Goal: Task Accomplishment & Management: Use online tool/utility

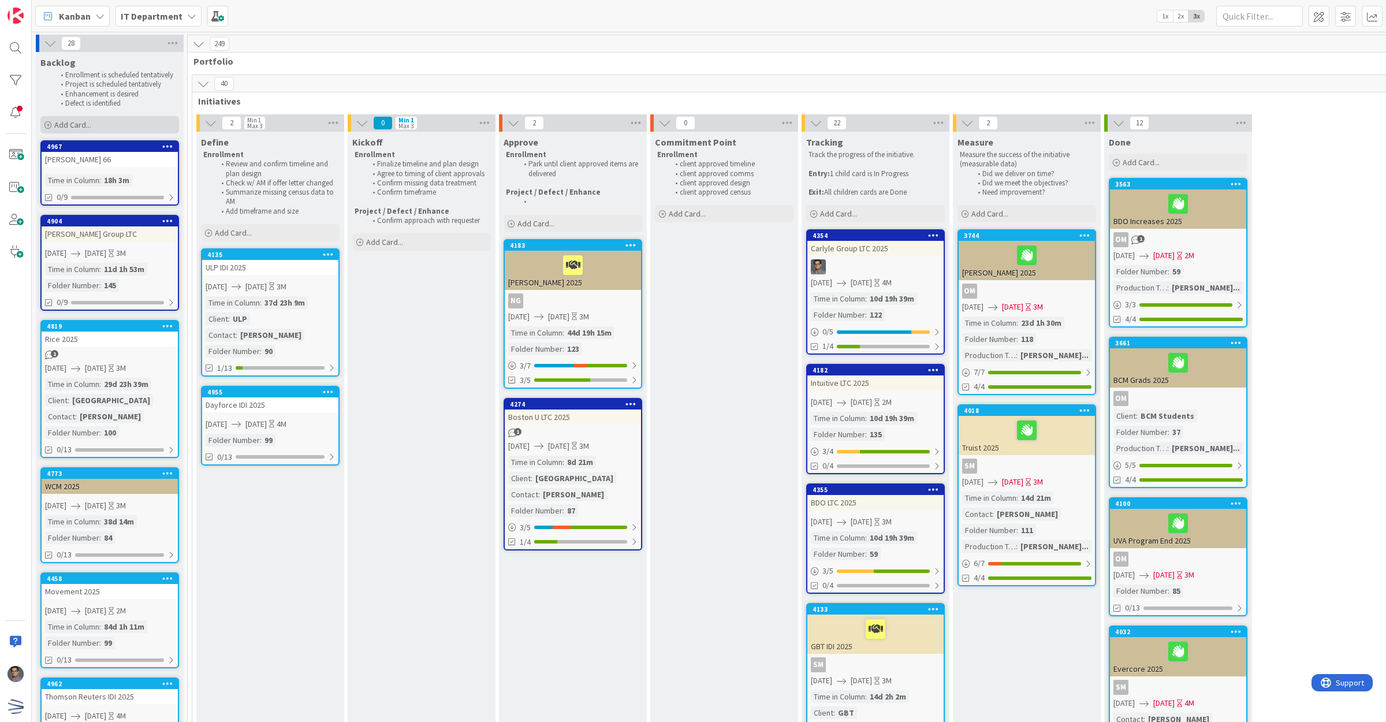
click at [115, 126] on div "Add Card..." at bounding box center [109, 124] width 139 height 17
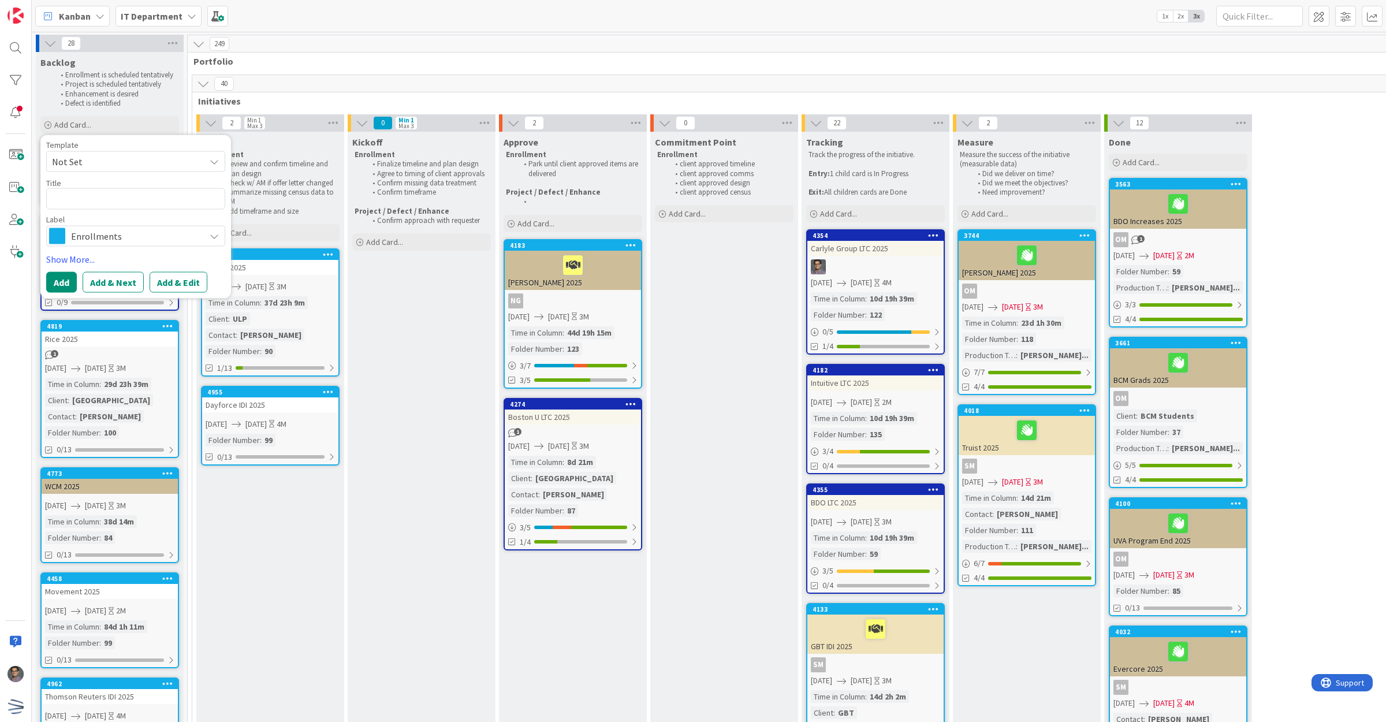
click at [183, 159] on span "Not Set" at bounding box center [124, 161] width 144 height 15
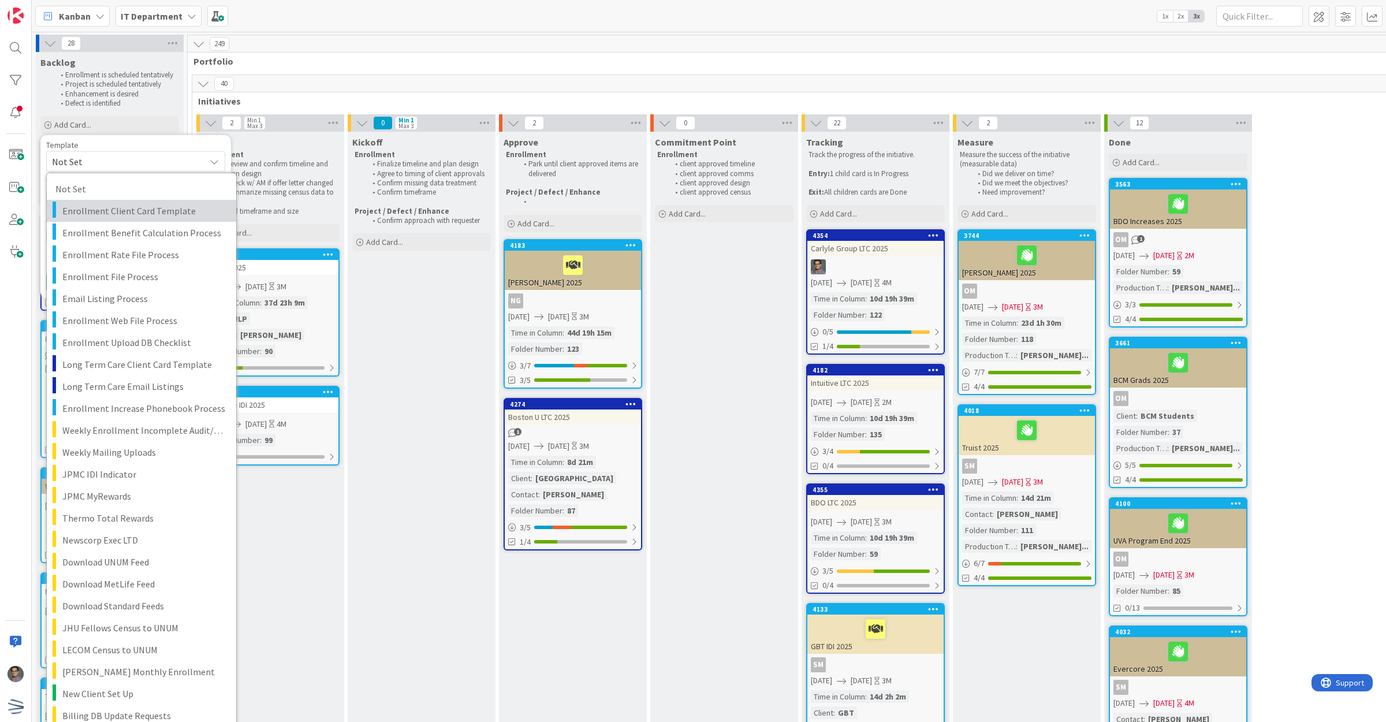
click at [162, 211] on span "Enrollment Client Card Template" at bounding box center [144, 210] width 165 height 15
type textarea "x"
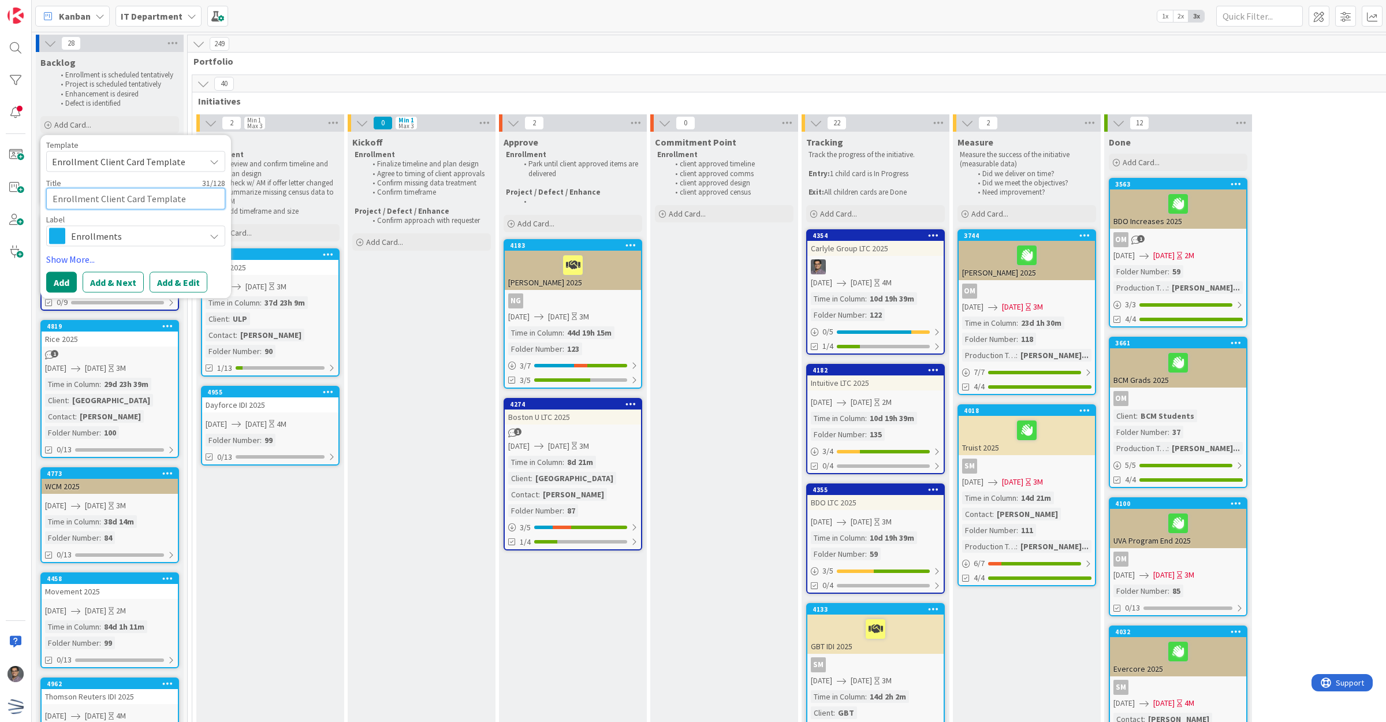
drag, startPoint x: 189, startPoint y: 200, endPoint x: -22, endPoint y: 200, distance: 211.3
click at [0, 200] on html "Kanban IT Department 1x 2x 3x 28 Backlog Enrollment is scheduled tentatively Pr…" at bounding box center [693, 361] width 1386 height 722
type textarea "B"
type textarea "x"
type textarea "BO"
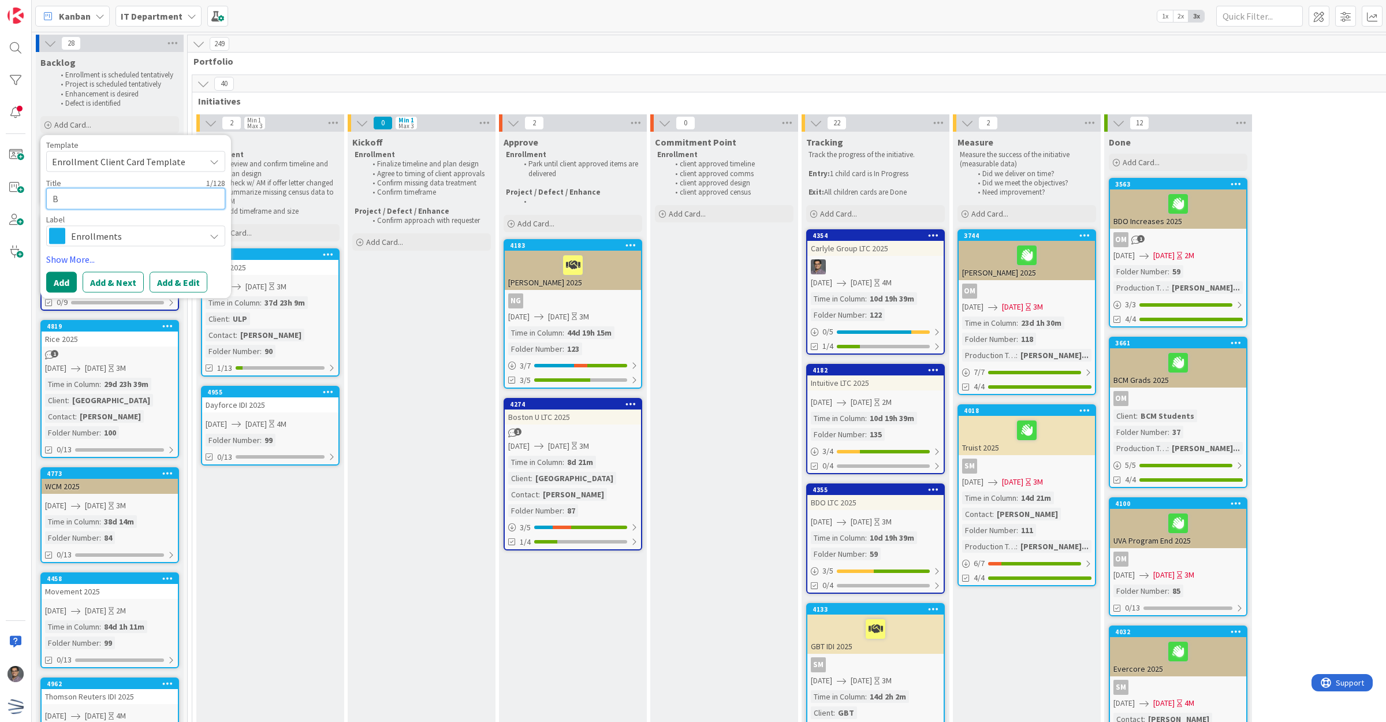
type textarea "x"
type textarea "BOK"
type textarea "x"
type textarea "BOKF"
type textarea "x"
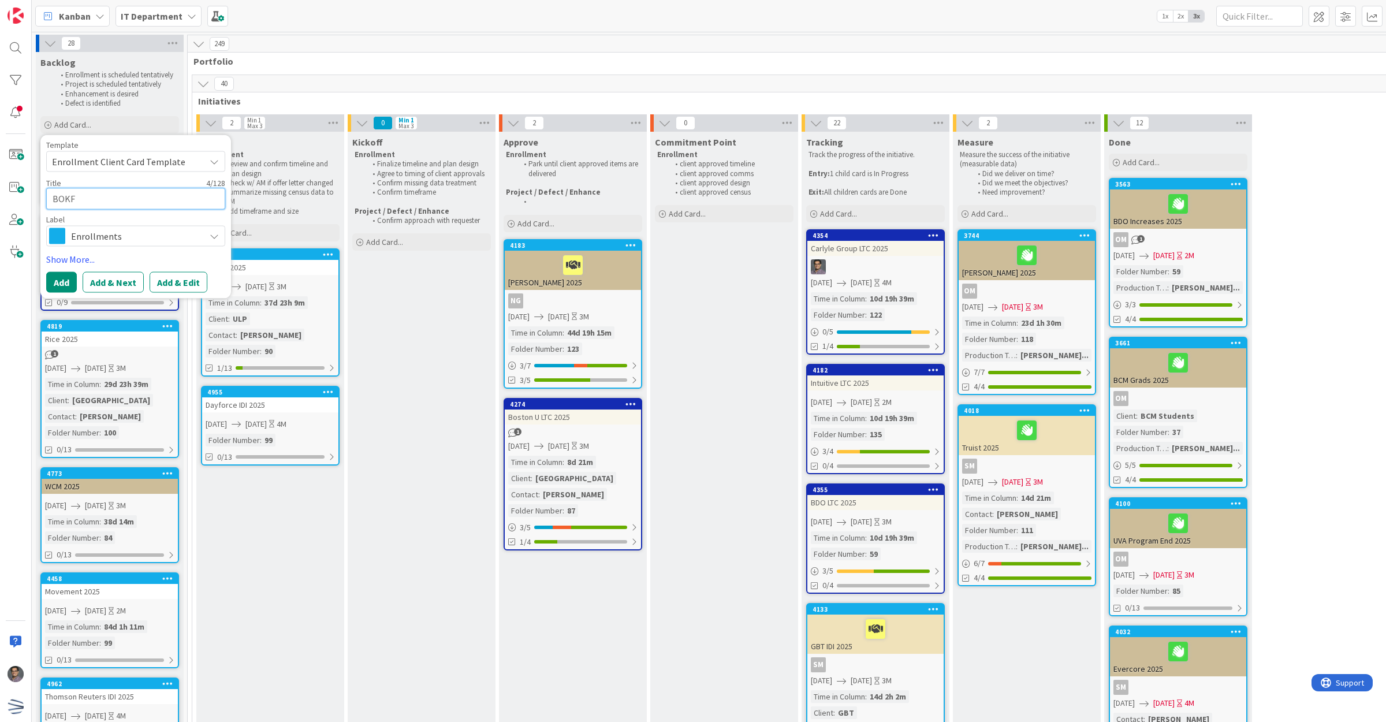
type textarea "BOKF"
type textarea "x"
type textarea "BOKF I"
type textarea "x"
type textarea "BOKF ID"
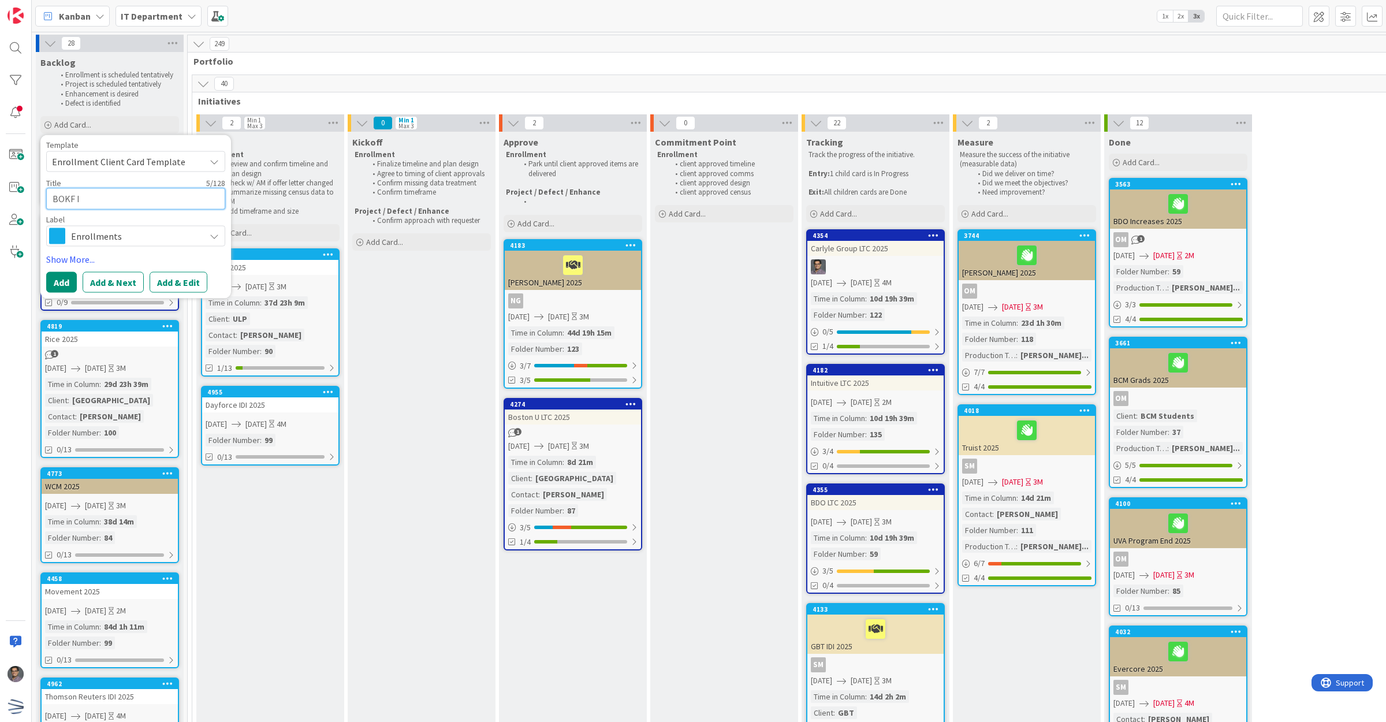
type textarea "x"
type textarea "BOKF IDI"
type textarea "x"
type textarea "BOKF IDI"
type textarea "x"
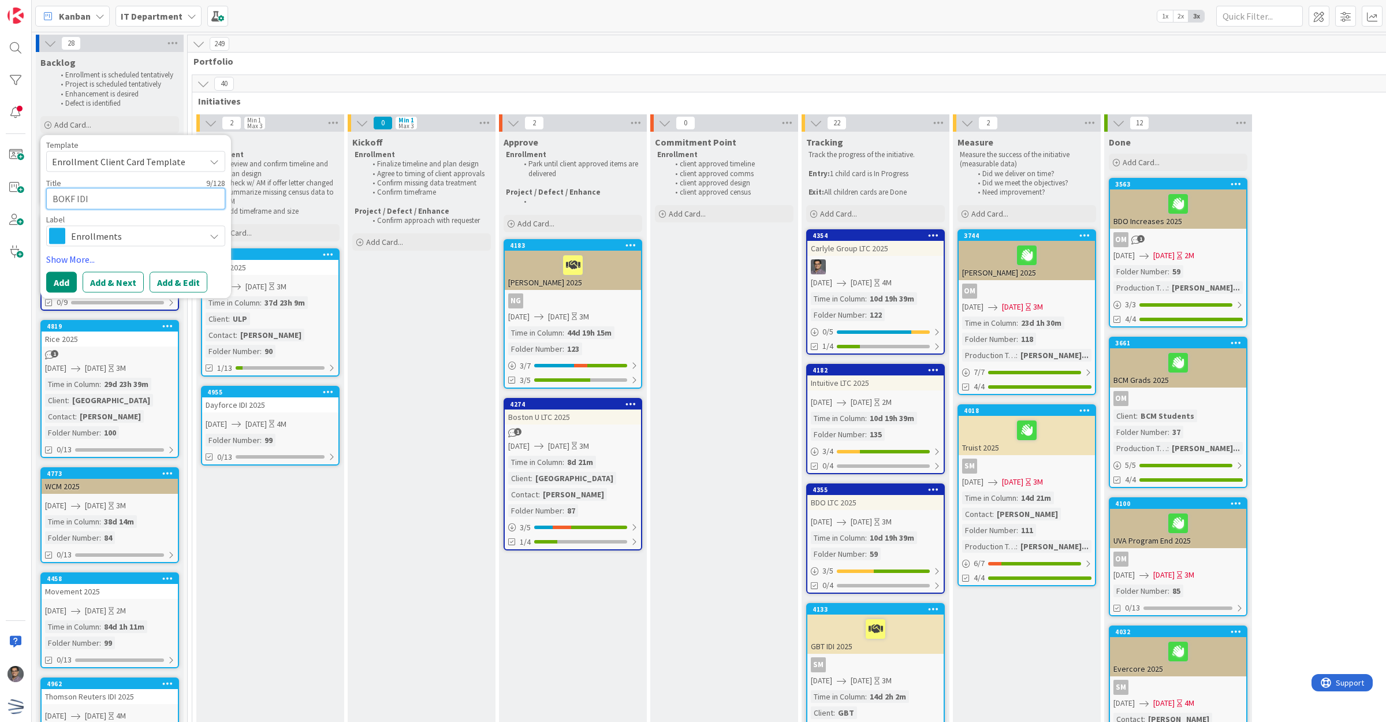
type textarea "BOKF IDI"
type textarea "x"
type textarea "BOKF IDI"
type textarea "x"
type textarea "BOKF IDI 2"
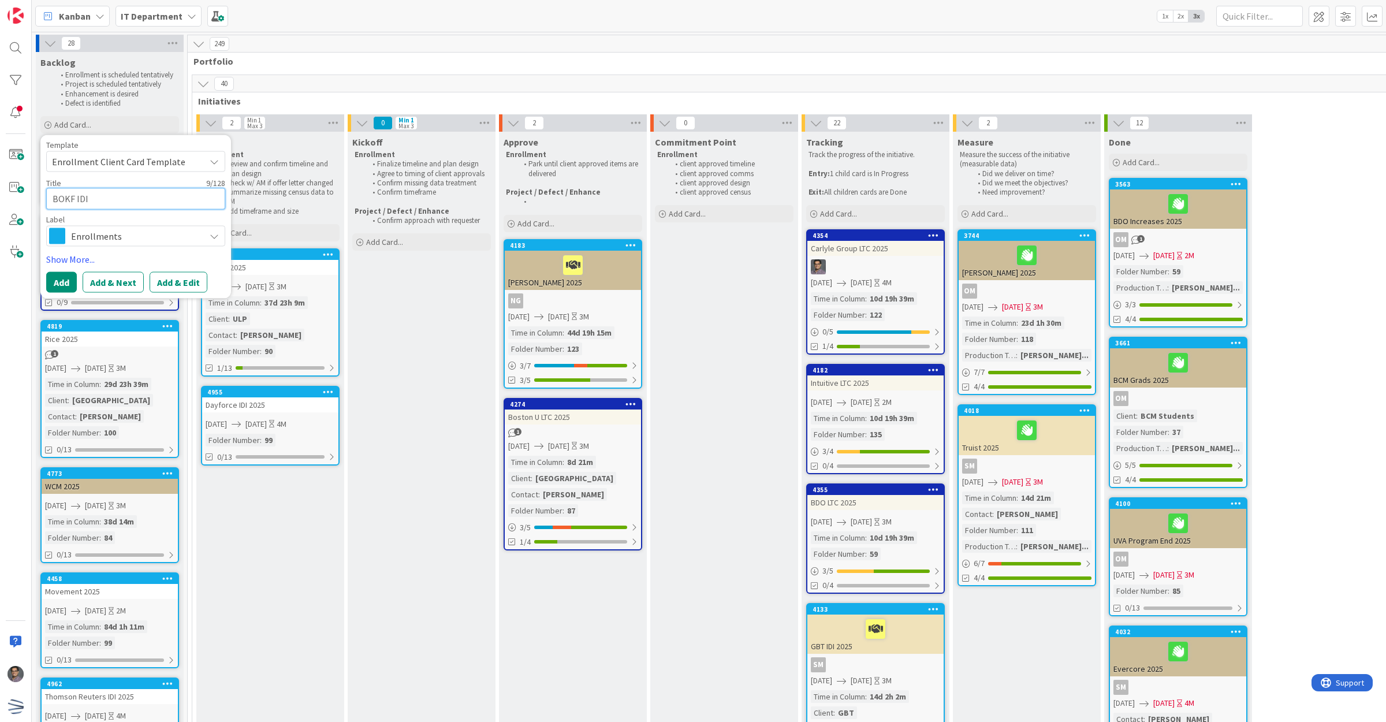
type textarea "x"
type textarea "BOKF IDI 20"
type textarea "x"
type textarea "BOKF IDI 202"
type textarea "x"
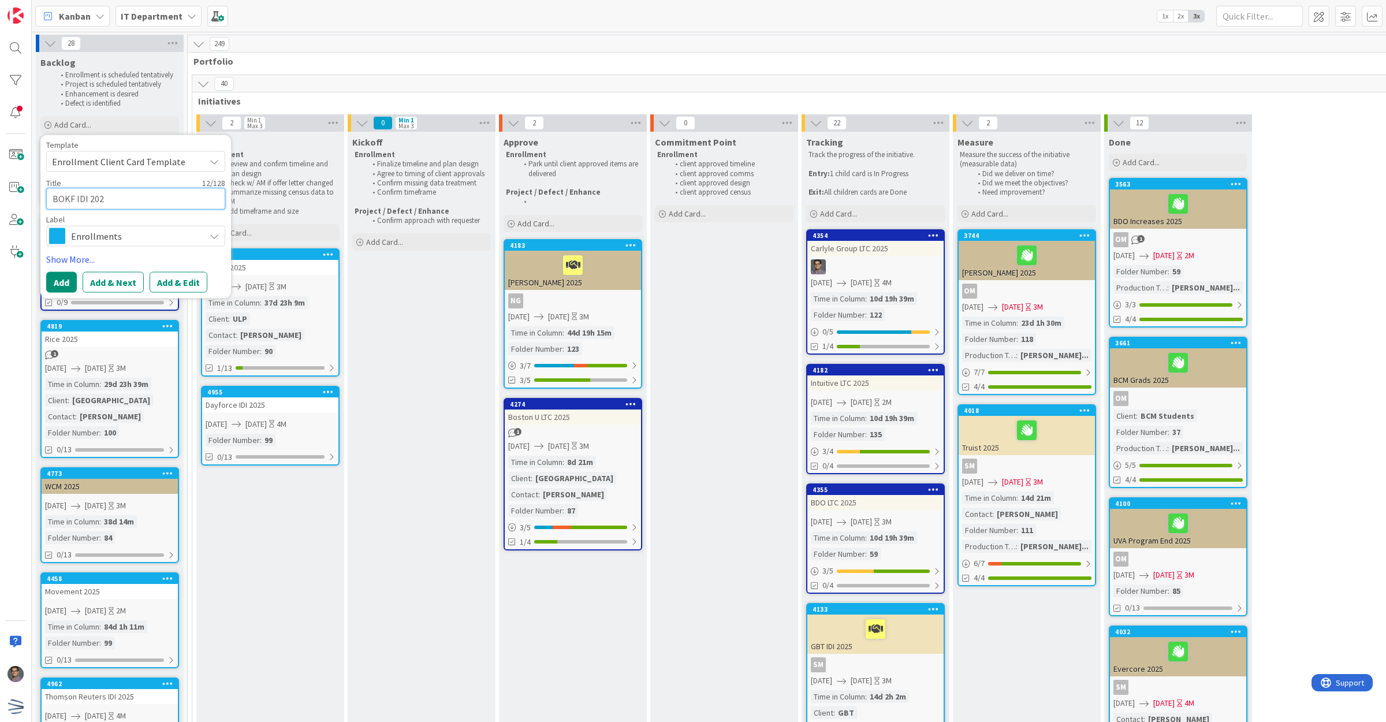
type textarea "BOKF IDI 2025"
type textarea "x"
type textarea "BOKF IDI 2025"
type textarea "x"
type textarea "BOKF IDI 2025"
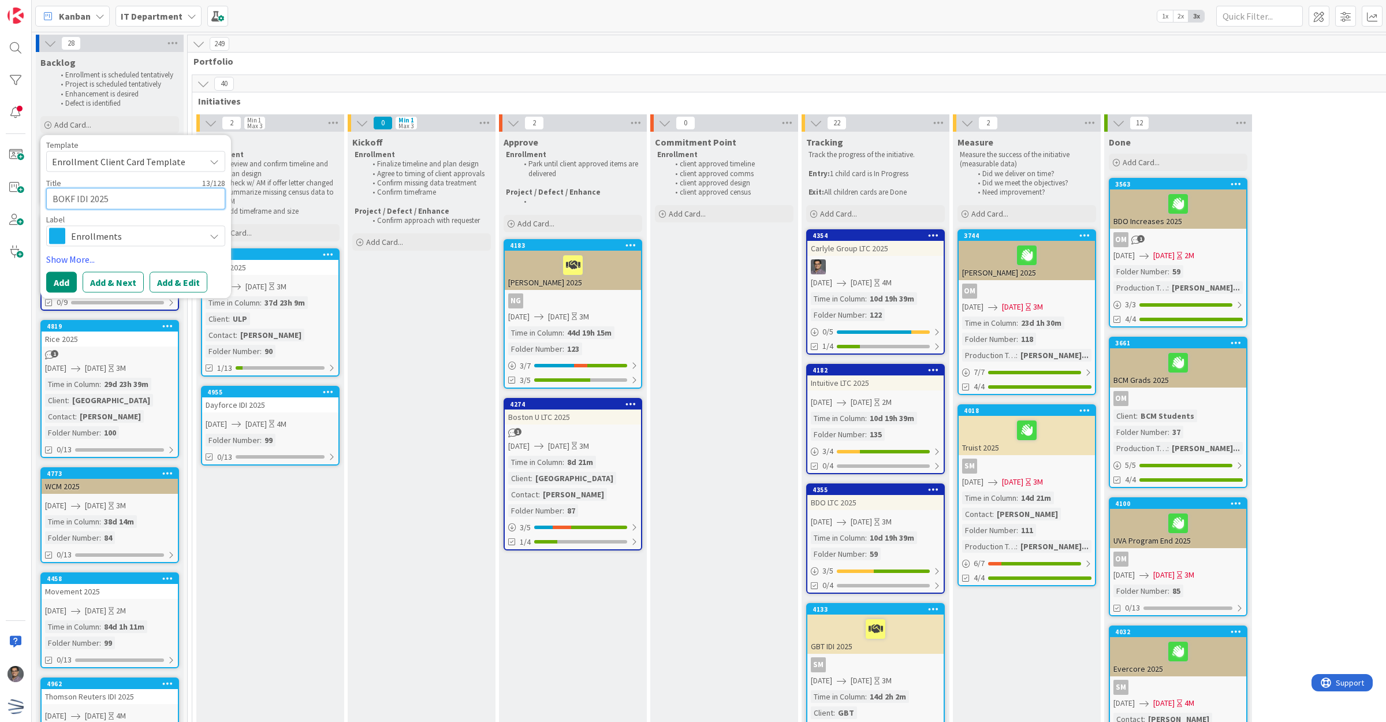
type textarea "x"
type textarea "BOKF IDI 2025"
click at [66, 281] on button "Add" at bounding box center [61, 281] width 31 height 21
